Goal: Navigation & Orientation: Find specific page/section

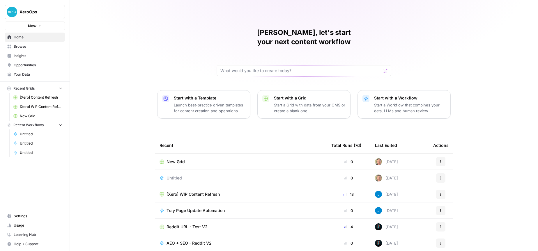
click at [110, 121] on div "[PERSON_NAME], let's start your next content workflow Start with a Template Lau…" at bounding box center [304, 138] width 468 height 277
click at [20, 54] on span "Insights" at bounding box center [38, 55] width 49 height 5
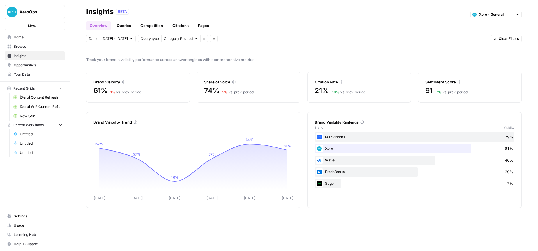
click at [392, 26] on div "Overview Queries Competition Citations Pages" at bounding box center [304, 23] width 436 height 14
click at [220, 86] on div "74% – 2 % vs. prev. period" at bounding box center [248, 90] width 89 height 9
click at [125, 24] on link "Queries" at bounding box center [123, 25] width 21 height 9
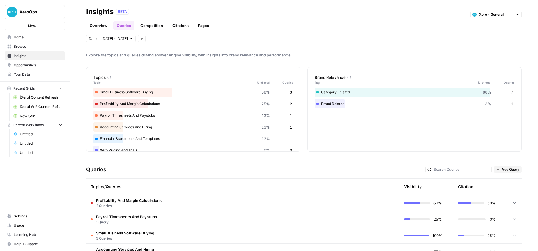
click at [28, 49] on span "Browse" at bounding box center [38, 46] width 49 height 5
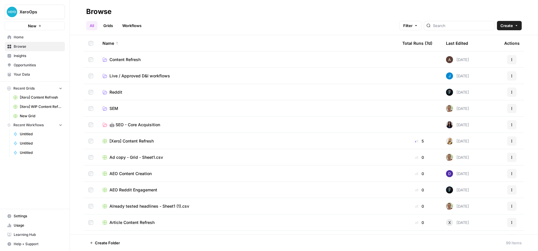
click at [33, 11] on span "XeroOps" at bounding box center [37, 12] width 35 height 6
click at [48, 191] on div "XeroOps New Home Browse Insights Opportunities Your Data Recent Grids [Xero] Co…" at bounding box center [35, 125] width 70 height 251
click at [107, 29] on link "Grids" at bounding box center [108, 25] width 17 height 9
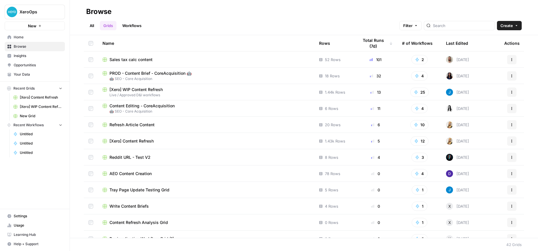
click at [21, 224] on span "Usage" at bounding box center [38, 225] width 49 height 5
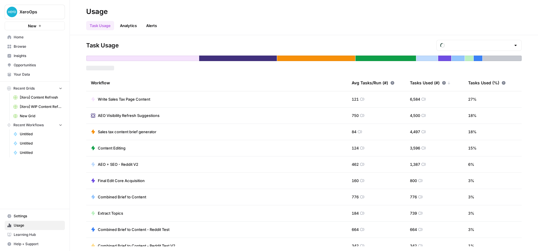
type input "October Tasks"
click at [499, 43] on input "text" at bounding box center [479, 46] width 64 height 6
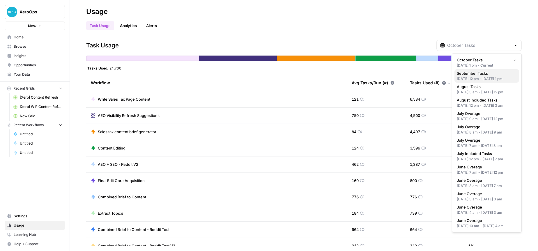
click at [480, 72] on span "September Tasks" at bounding box center [486, 73] width 58 height 6
type input "September Tasks"
